Goal: Check status: Check status

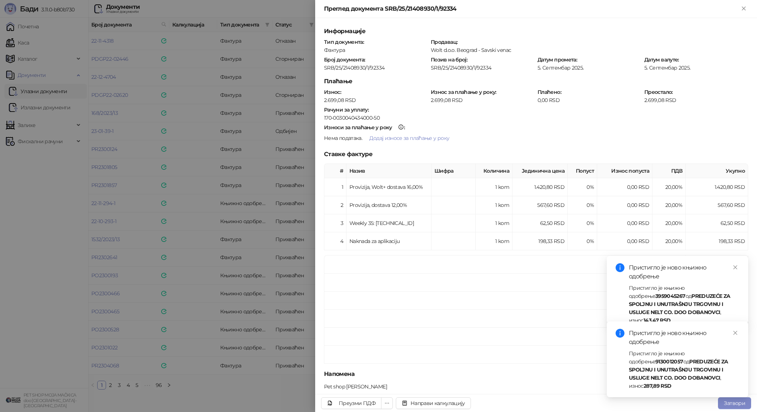
click at [226, 250] on div at bounding box center [378, 206] width 757 height 412
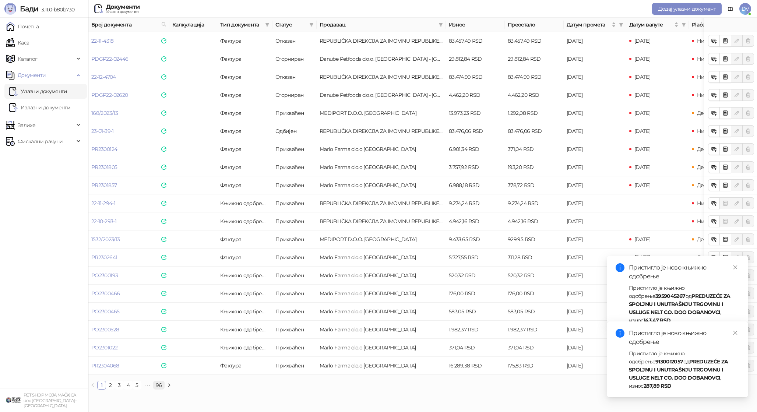
click at [158, 382] on link "96" at bounding box center [159, 385] width 11 height 8
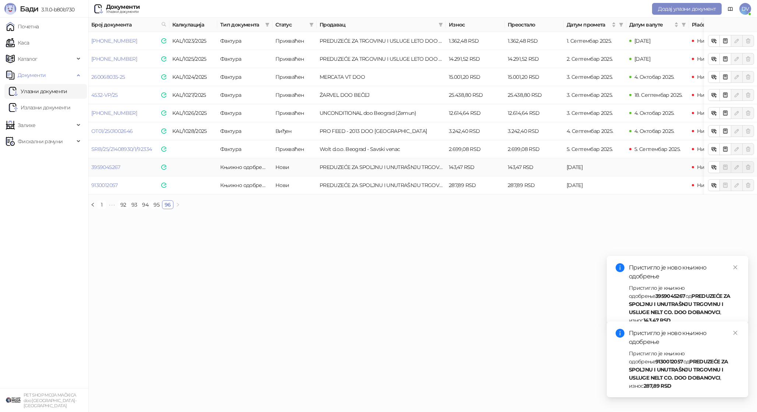
click at [110, 163] on td "3959045267" at bounding box center [128, 167] width 81 height 18
click at [110, 165] on link "3959045267" at bounding box center [105, 167] width 29 height 7
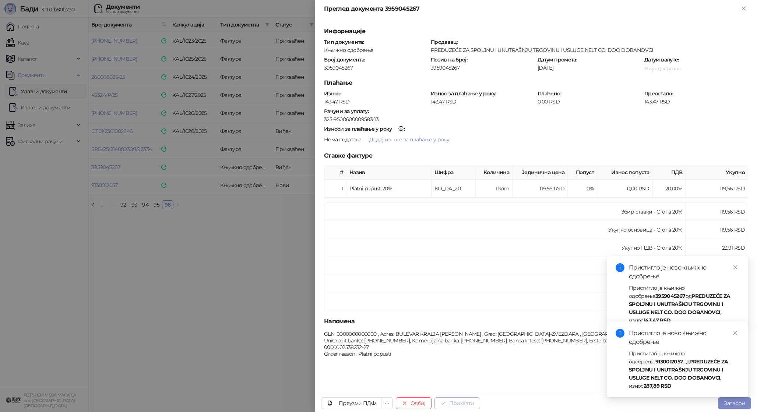
click at [467, 401] on button "Прихвати" at bounding box center [458, 403] width 46 height 12
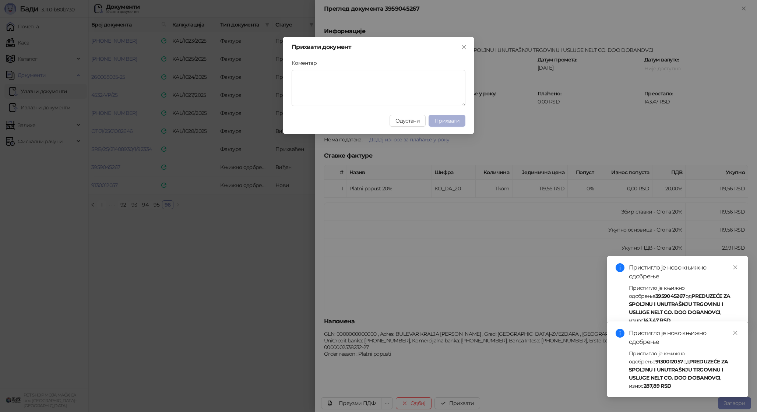
click at [451, 117] on span "Прихвати" at bounding box center [447, 120] width 25 height 7
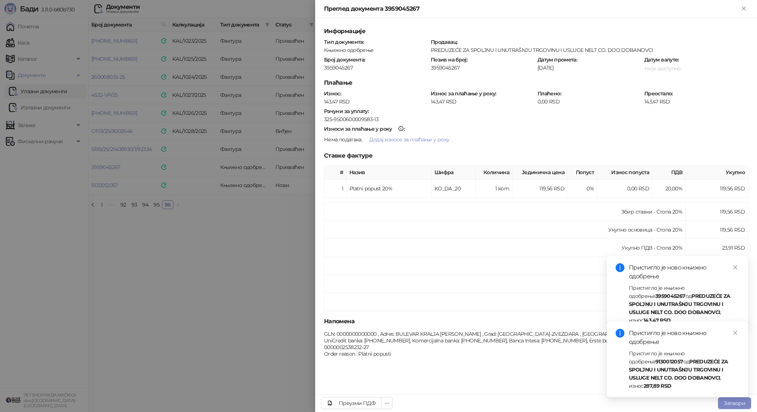
click at [106, 187] on div at bounding box center [378, 206] width 757 height 412
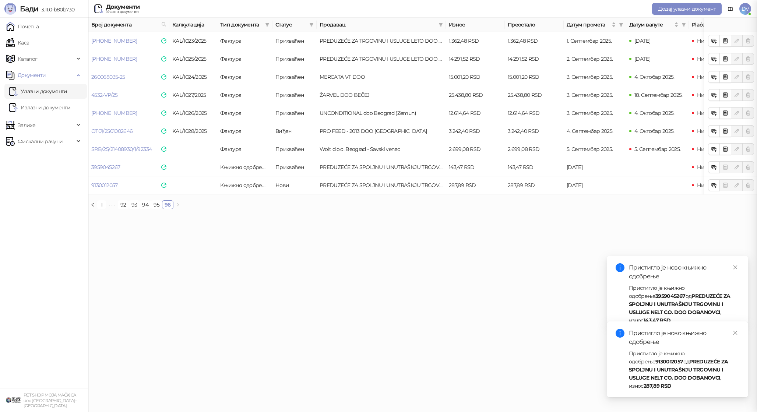
click at [114, 186] on div at bounding box center [378, 206] width 757 height 412
click at [114, 186] on link "9130012057" at bounding box center [104, 185] width 27 height 7
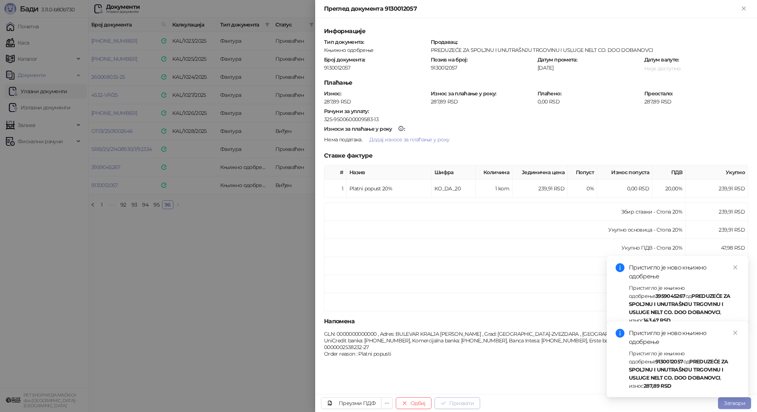
click at [456, 401] on button "Прихвати" at bounding box center [458, 403] width 46 height 12
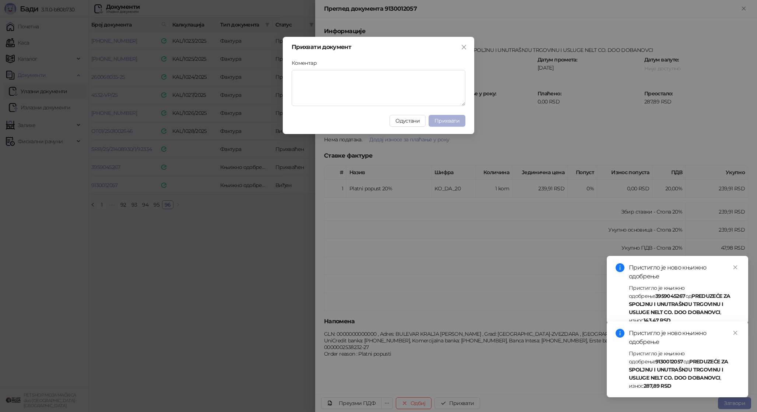
click at [446, 121] on span "Прихвати" at bounding box center [447, 120] width 25 height 7
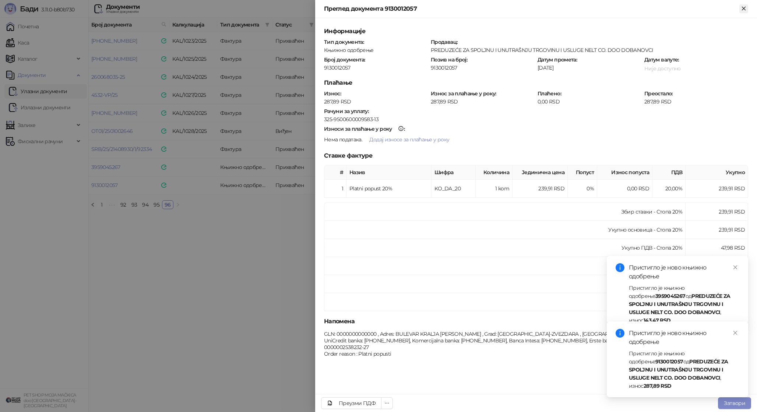
click at [745, 7] on icon "Close" at bounding box center [743, 8] width 3 height 3
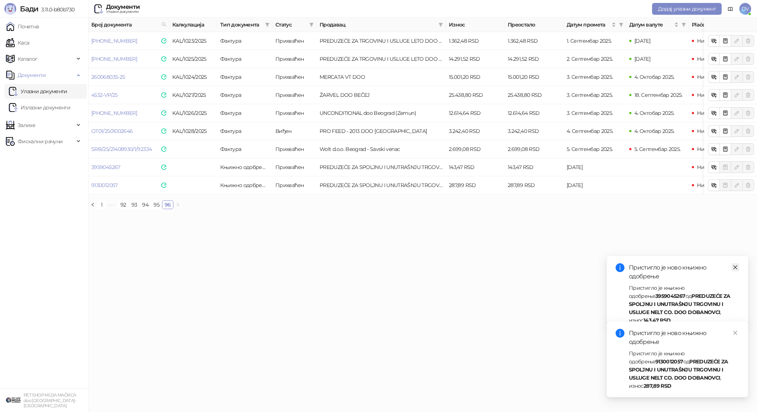
click at [735, 267] on icon "close" at bounding box center [736, 267] width 4 height 4
click at [735, 335] on icon "close" at bounding box center [735, 332] width 5 height 5
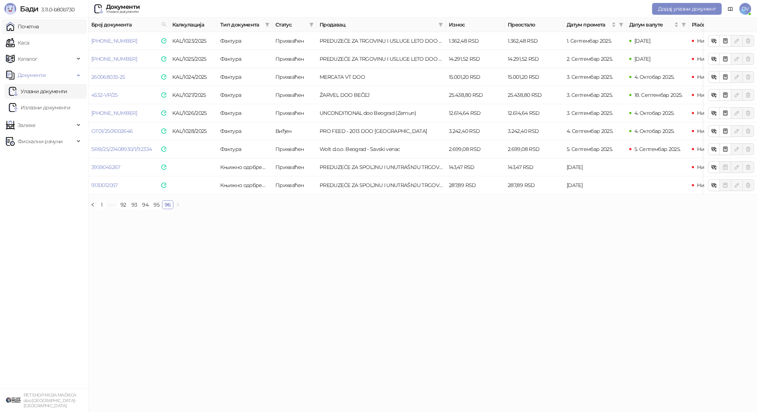
click at [39, 28] on link "Почетна" at bounding box center [22, 26] width 33 height 15
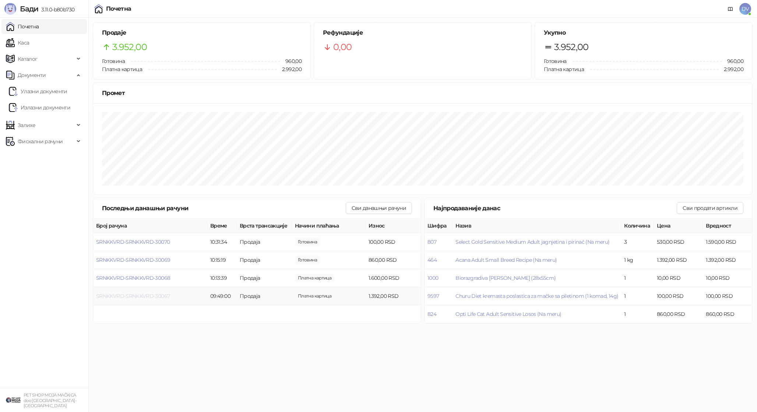
click at [152, 296] on span "SRNKKVRD-SRNKKVRD-30067" at bounding box center [133, 296] width 74 height 7
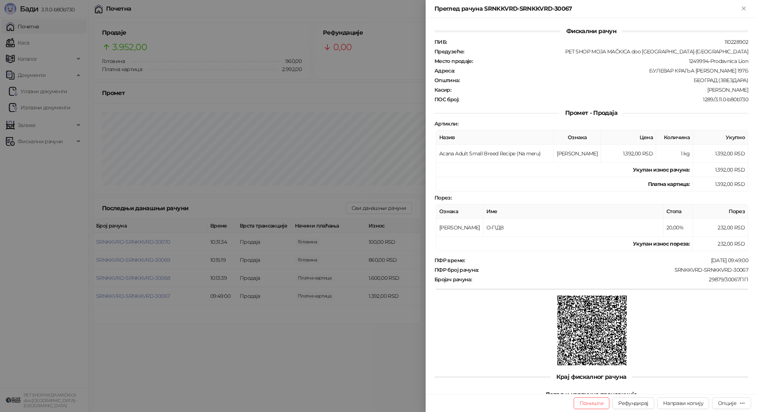
click at [153, 293] on div at bounding box center [378, 206] width 757 height 412
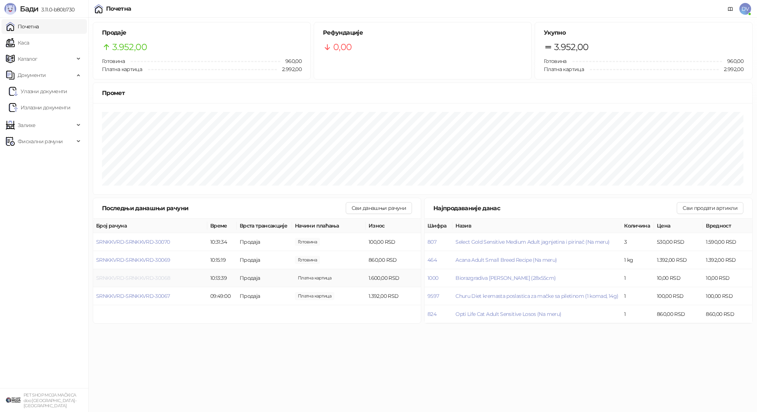
click at [157, 278] on span "SRNKKVRD-SRNKKVRD-30068" at bounding box center [133, 278] width 74 height 7
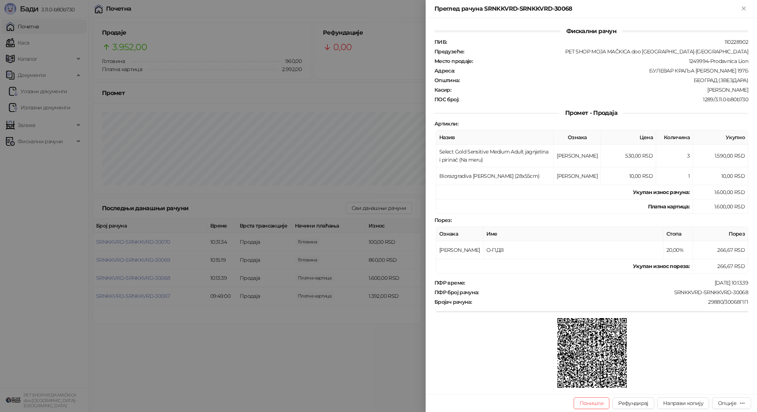
click at [156, 278] on div at bounding box center [378, 206] width 757 height 412
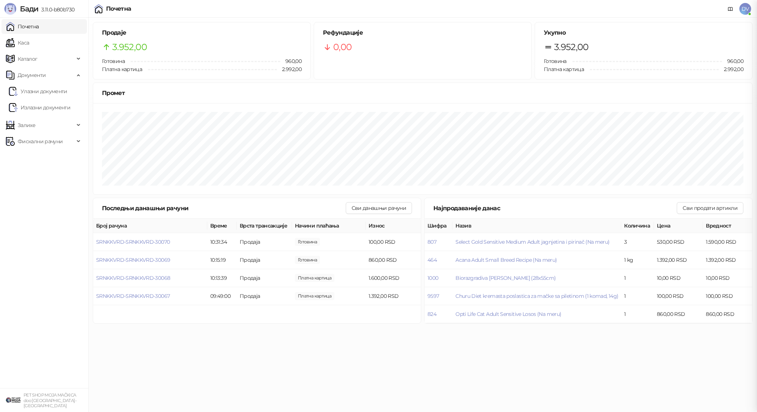
click at [159, 254] on td "SRNKKVRD-SRNKKVRD-30069" at bounding box center [150, 260] width 114 height 18
click at [158, 257] on span "SRNKKVRD-SRNKKVRD-30069" at bounding box center [133, 260] width 74 height 7
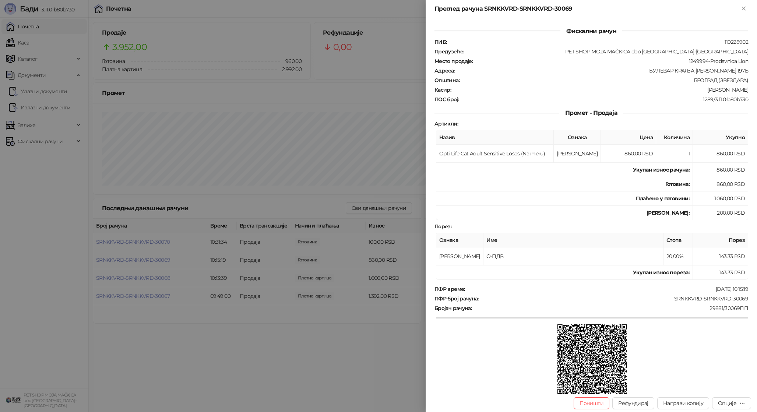
click at [159, 257] on div at bounding box center [378, 206] width 757 height 412
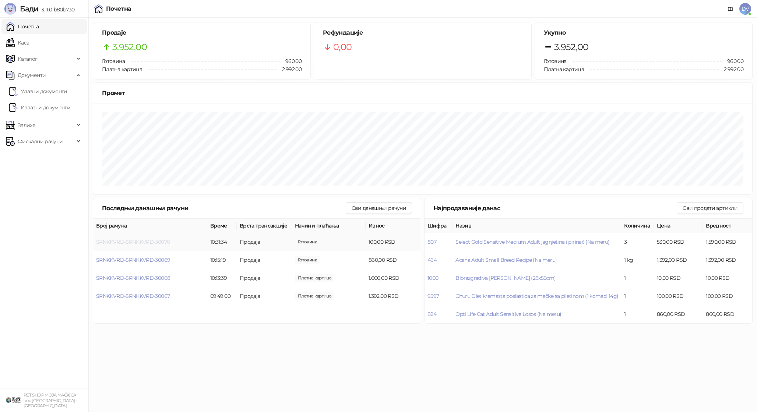
click at [164, 243] on span "SRNKKVRD-SRNKKVRD-30070" at bounding box center [133, 242] width 74 height 7
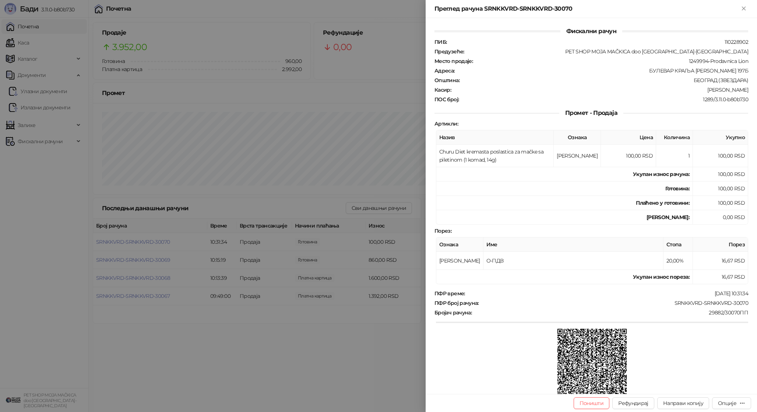
click at [164, 243] on div at bounding box center [378, 206] width 757 height 412
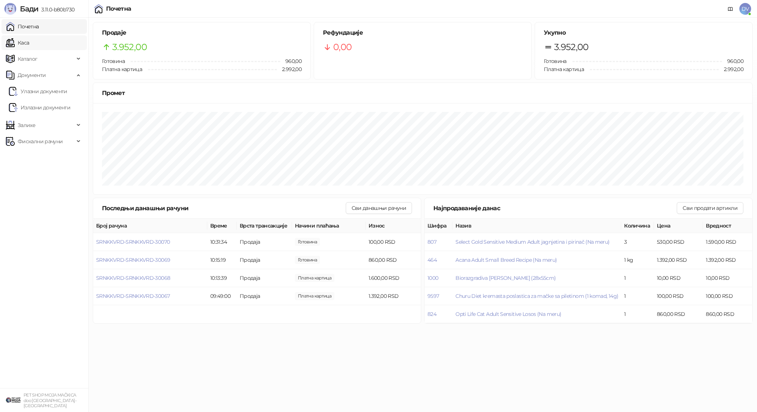
click at [29, 41] on link "Каса" at bounding box center [17, 42] width 23 height 15
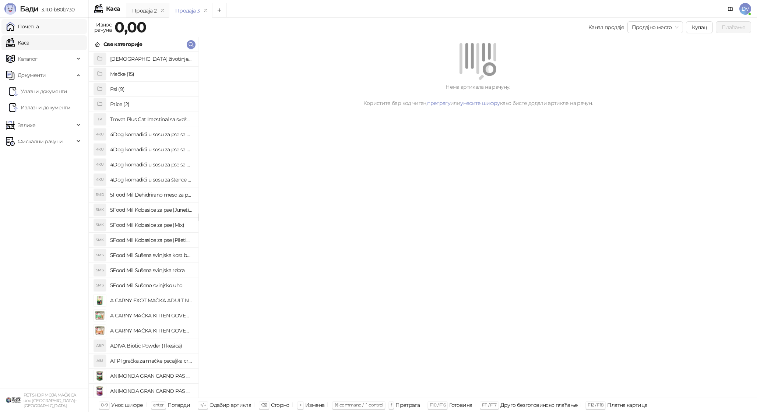
click at [31, 25] on link "Почетна" at bounding box center [22, 26] width 33 height 15
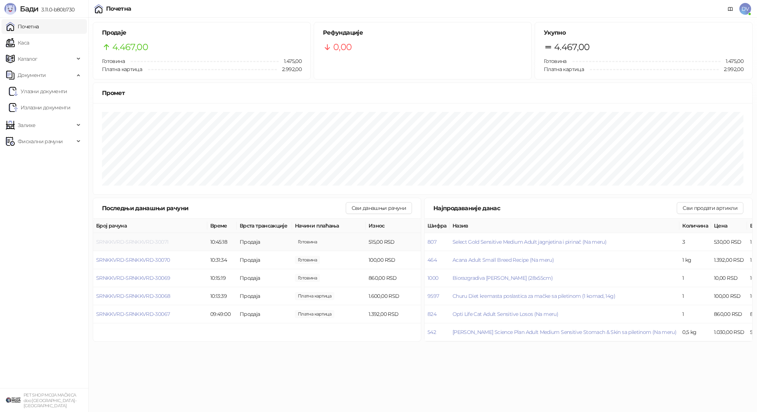
click at [132, 239] on span "SRNKKVRD-SRNKKVRD-30071" at bounding box center [132, 242] width 72 height 7
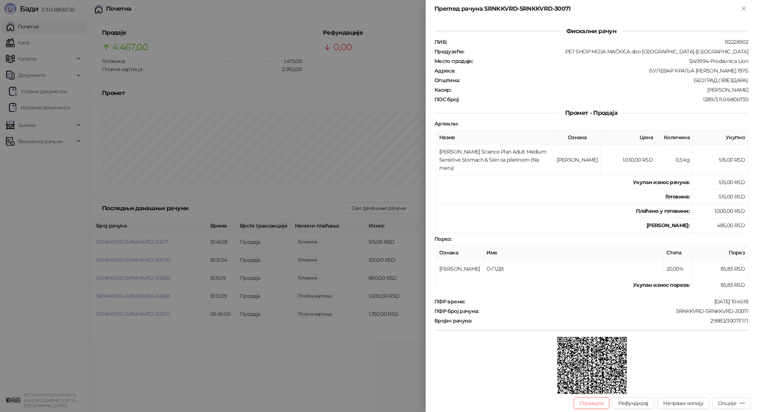
click at [134, 241] on div at bounding box center [378, 206] width 757 height 412
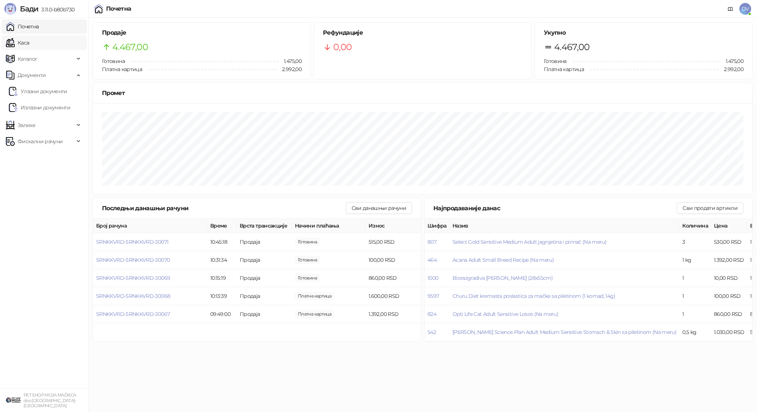
click at [29, 45] on link "Каса" at bounding box center [17, 42] width 23 height 15
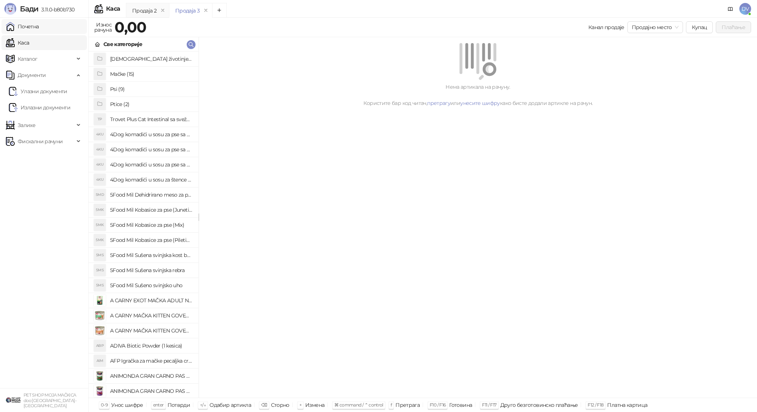
click at [39, 24] on link "Почетна" at bounding box center [22, 26] width 33 height 15
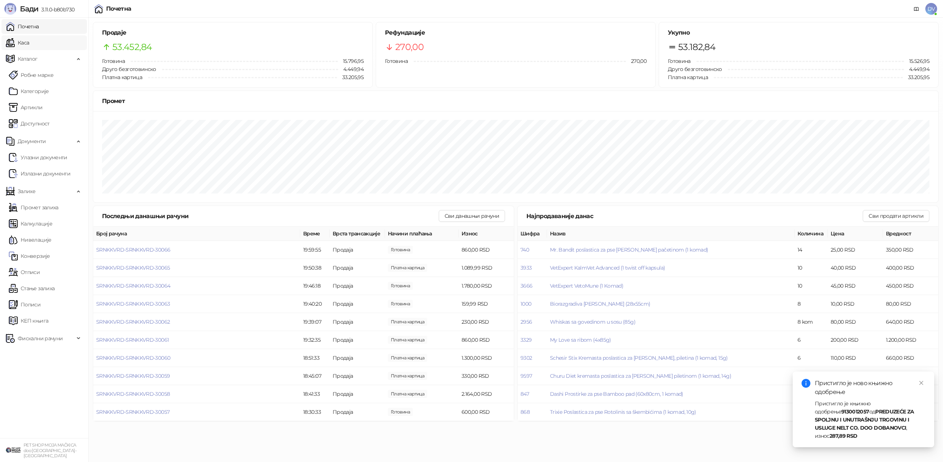
click at [29, 45] on link "Каса" at bounding box center [17, 42] width 23 height 15
click at [39, 27] on link "Почетна" at bounding box center [22, 26] width 33 height 15
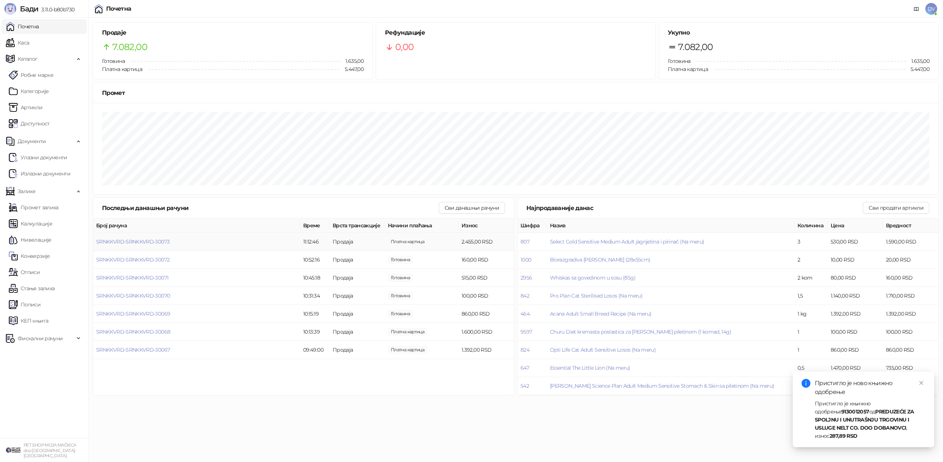
click at [150, 235] on td "SRNKKVRD-SRNKKVRD-30073" at bounding box center [196, 242] width 207 height 18
click at [150, 241] on span "SRNKKVRD-SRNKKVRD-30073" at bounding box center [132, 242] width 73 height 7
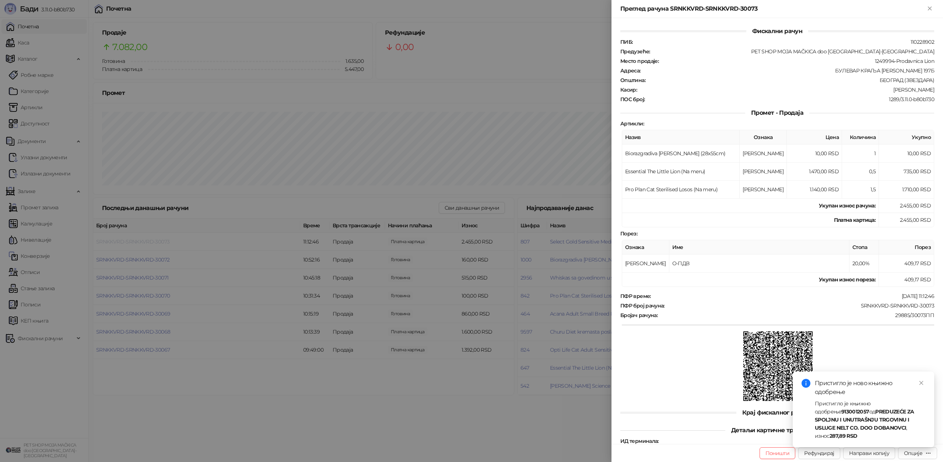
click at [150, 241] on div at bounding box center [471, 231] width 943 height 462
